Goal: Information Seeking & Learning: Learn about a topic

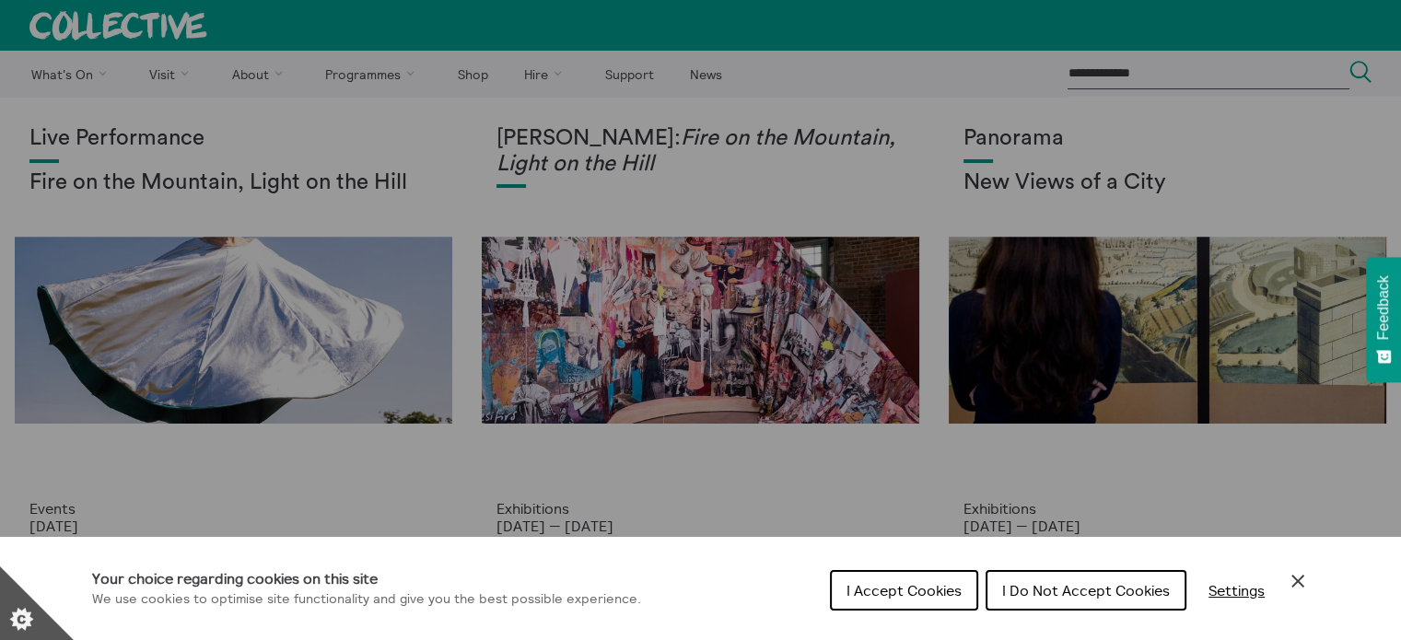
click at [881, 118] on div "Cookie preferences" at bounding box center [700, 320] width 1401 height 640
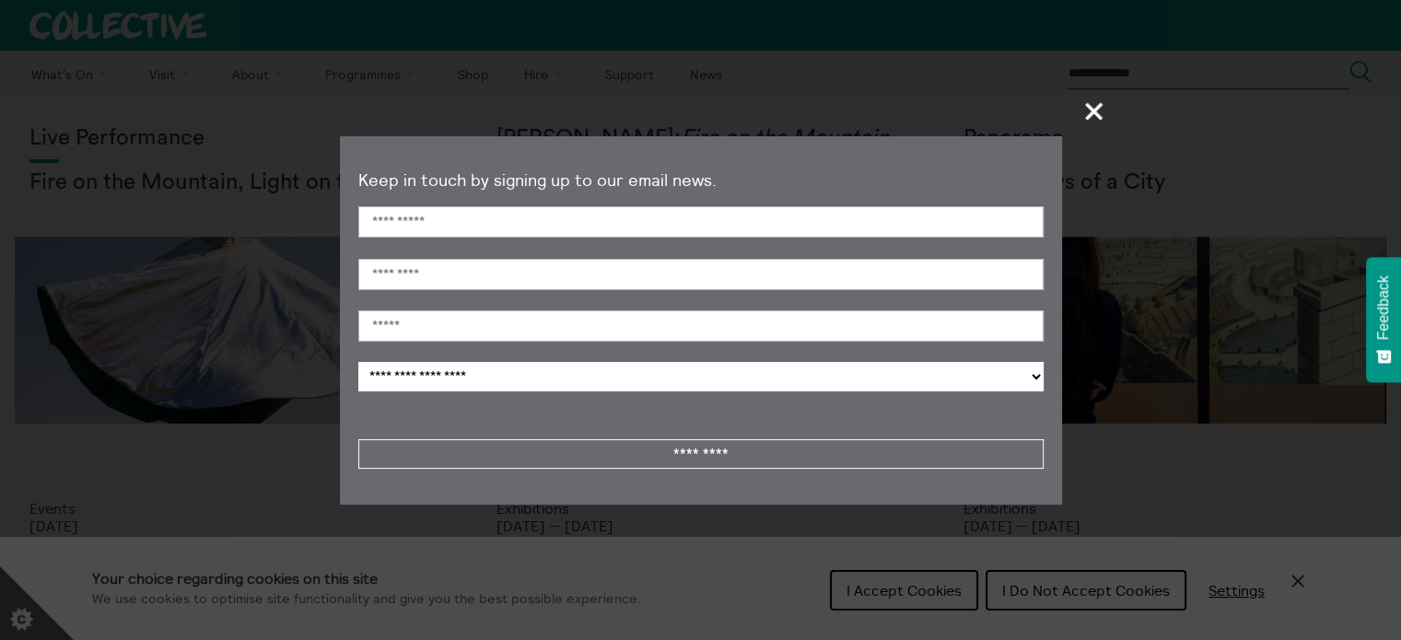
click at [1114, 110] on section "**********" at bounding box center [700, 320] width 1401 height 640
click at [1096, 109] on span "+" at bounding box center [1094, 111] width 54 height 54
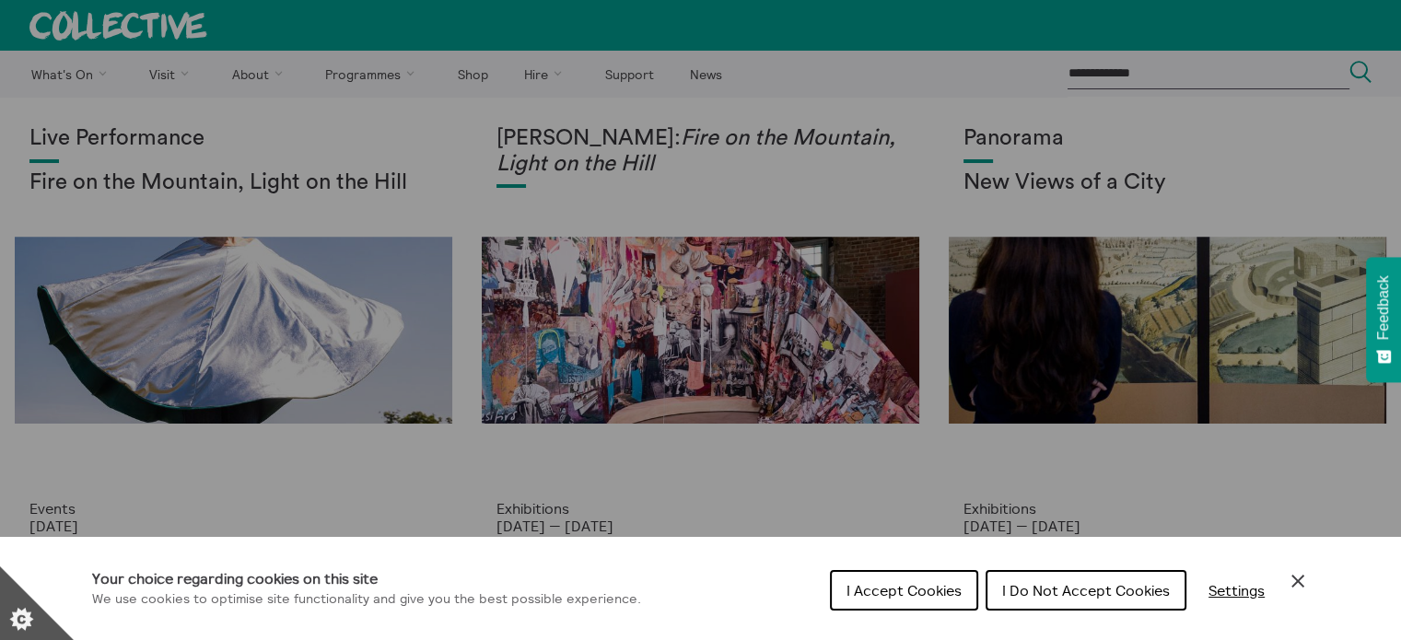
drag, startPoint x: 914, startPoint y: 592, endPoint x: 947, endPoint y: 613, distance: 39.3
click at [914, 594] on span "I Accept Cookies" at bounding box center [903, 590] width 115 height 18
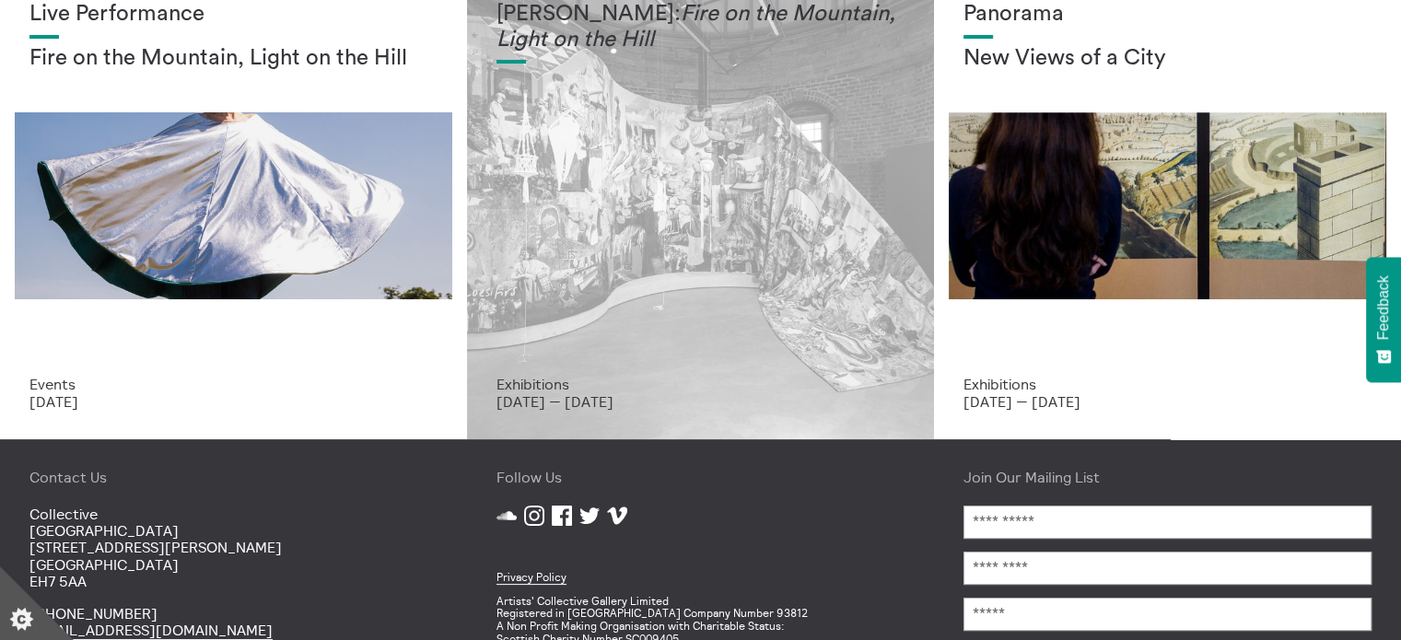
scroll to position [92, 0]
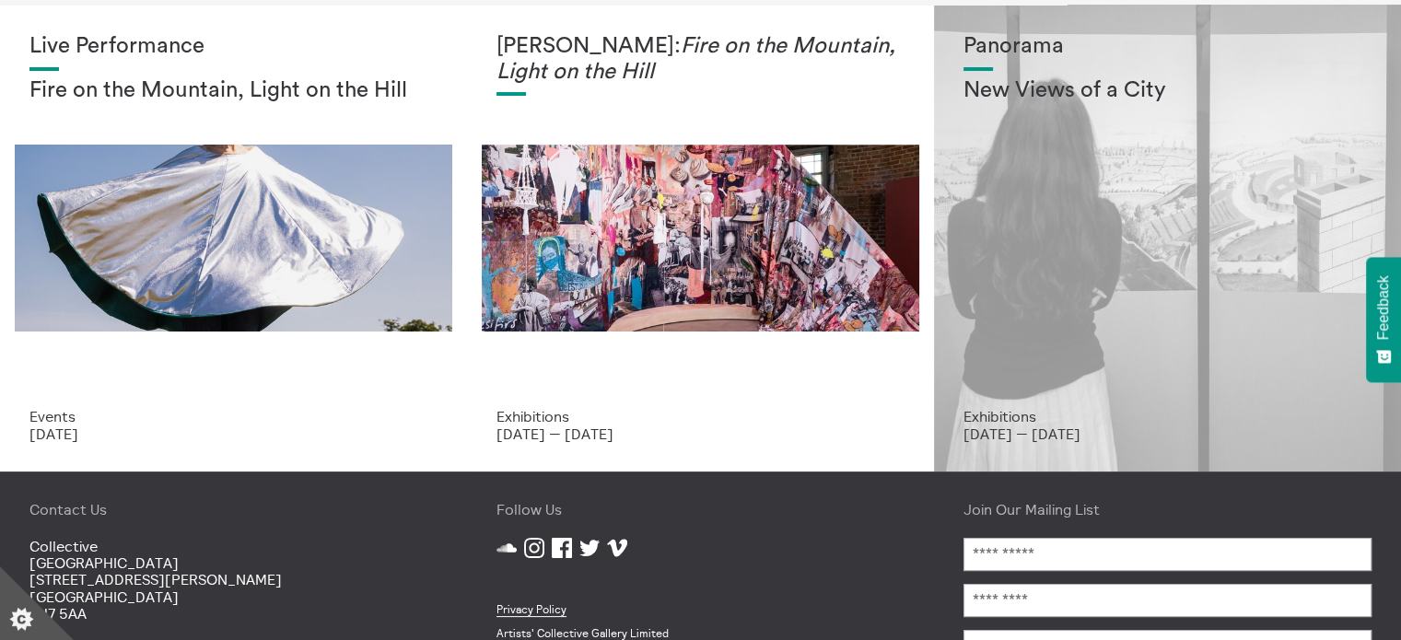
click at [1080, 421] on p "Exhibitions" at bounding box center [1167, 416] width 408 height 17
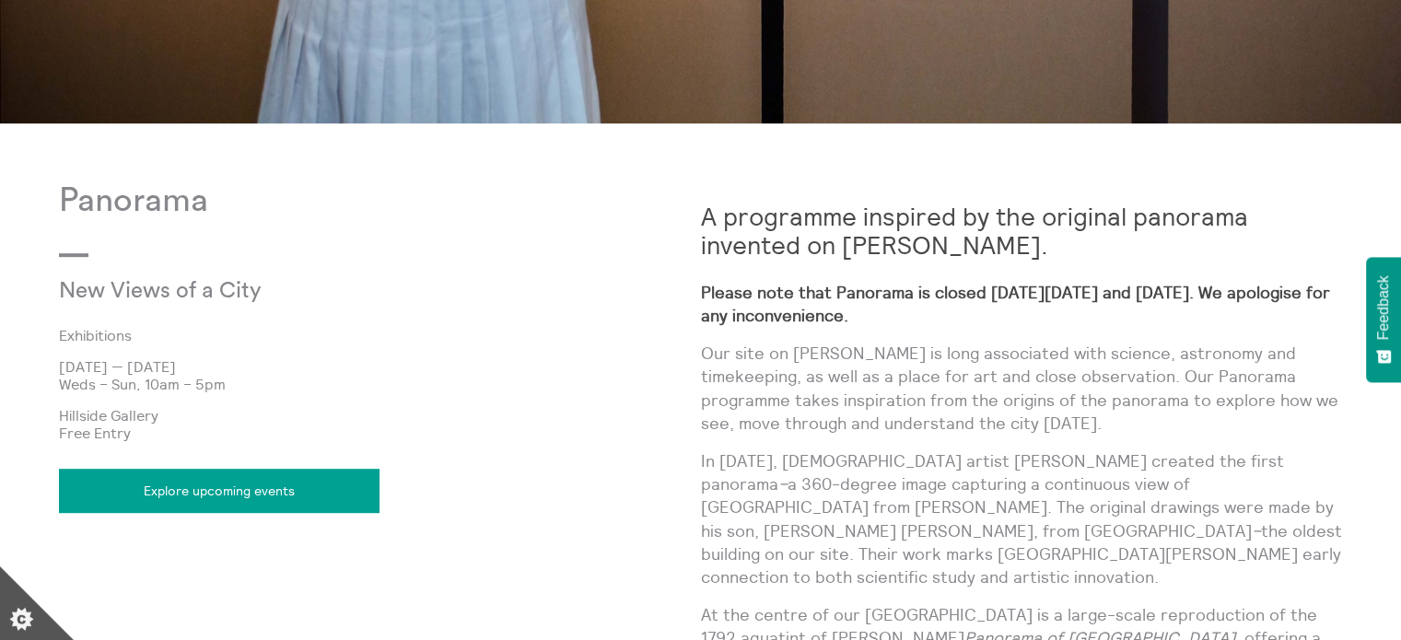
scroll to position [921, 0]
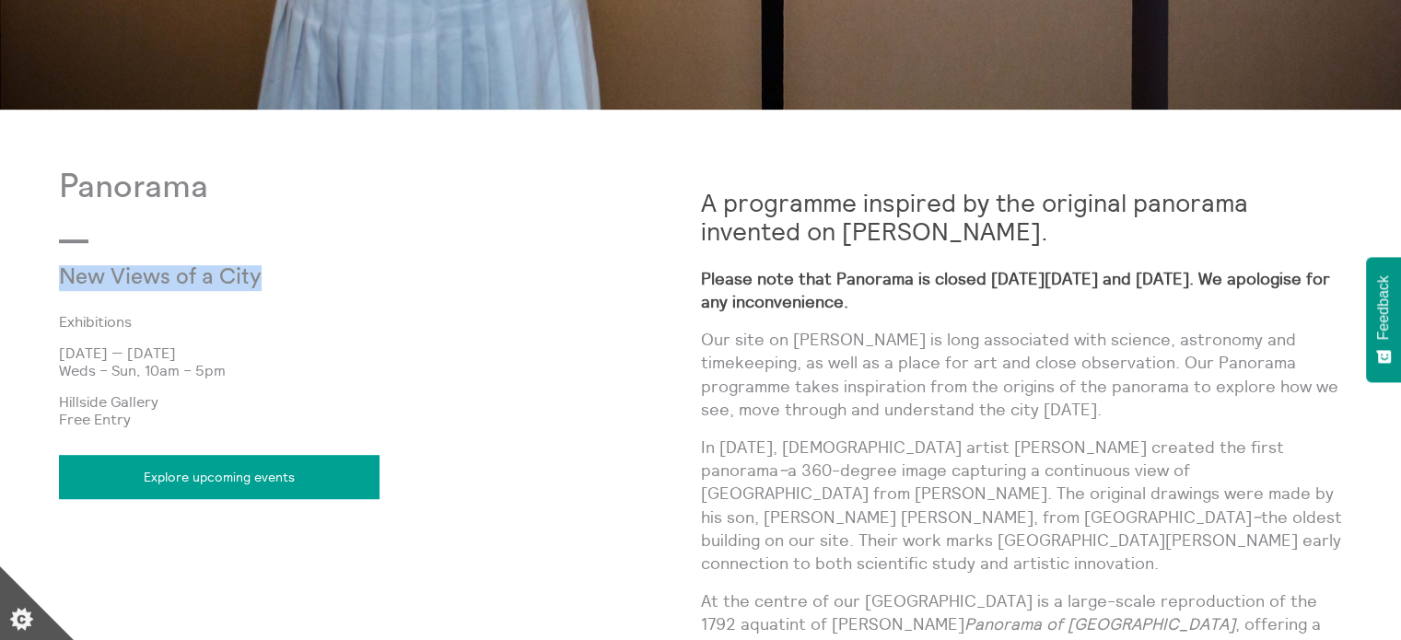
drag, startPoint x: 264, startPoint y: 275, endPoint x: 22, endPoint y: 274, distance: 242.2
click at [37, 274] on body "**********" at bounding box center [700, 330] width 1401 height 2503
copy p "New Views of a City"
